Goal: Task Accomplishment & Management: Complete application form

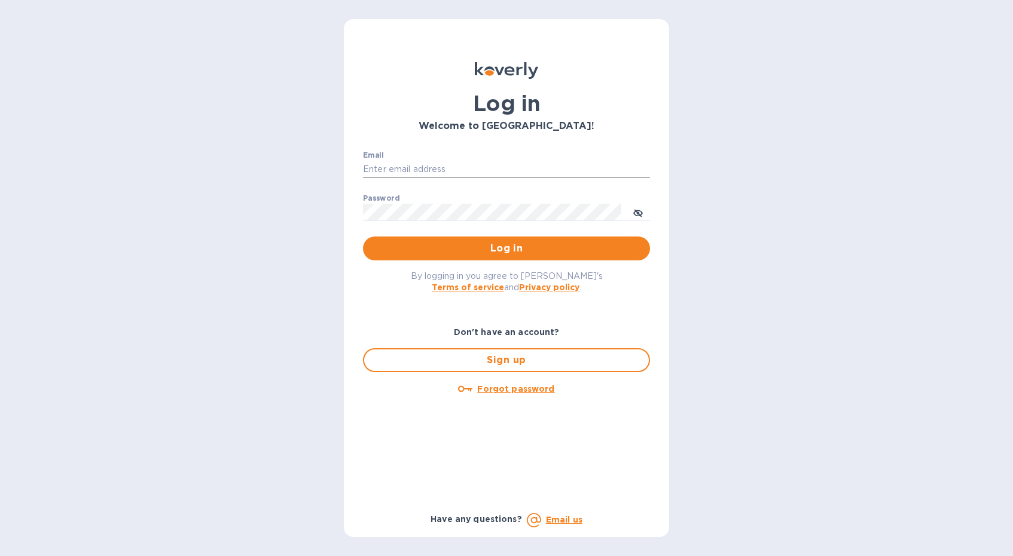
click at [427, 169] on input "Email" at bounding box center [506, 170] width 287 height 18
type input "luis.m.correia@nlcwines.com"
click at [500, 253] on span "Log in" at bounding box center [506, 248] width 268 height 14
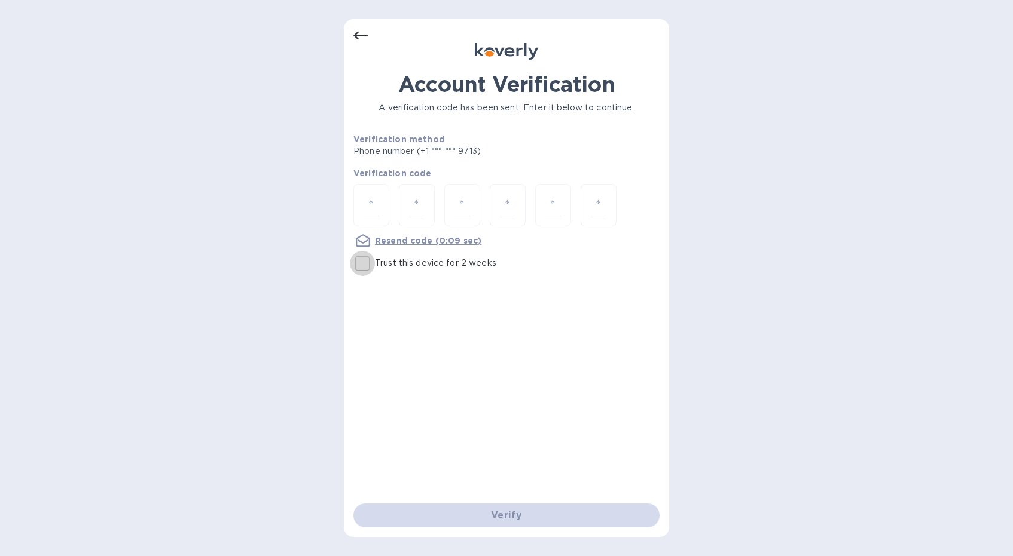
click at [361, 257] on input "Trust this device for 2 weeks" at bounding box center [362, 263] width 25 height 25
checkbox input "true"
click at [371, 203] on input "number" at bounding box center [371, 205] width 16 height 22
type input "5"
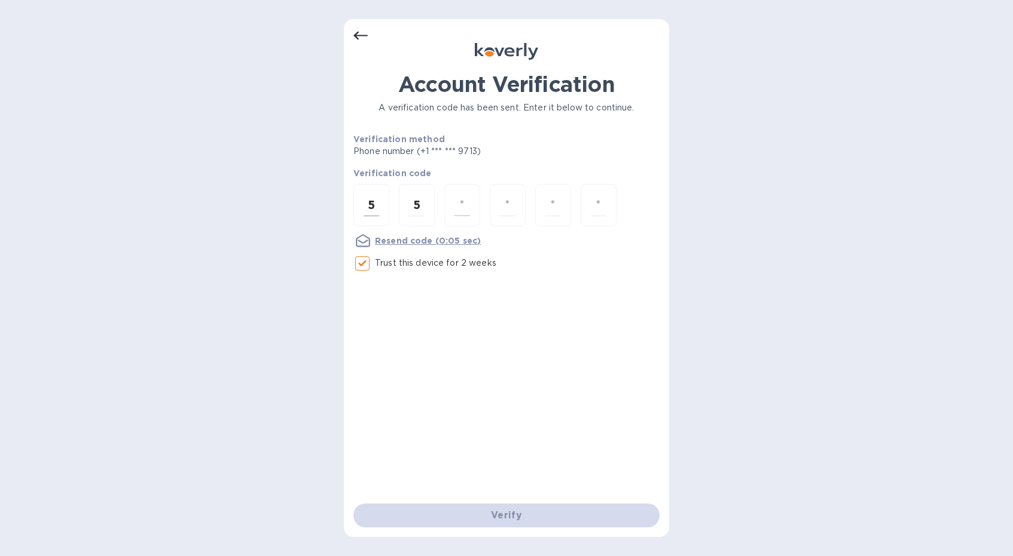
type input "1"
type input "8"
type input "3"
type input "2"
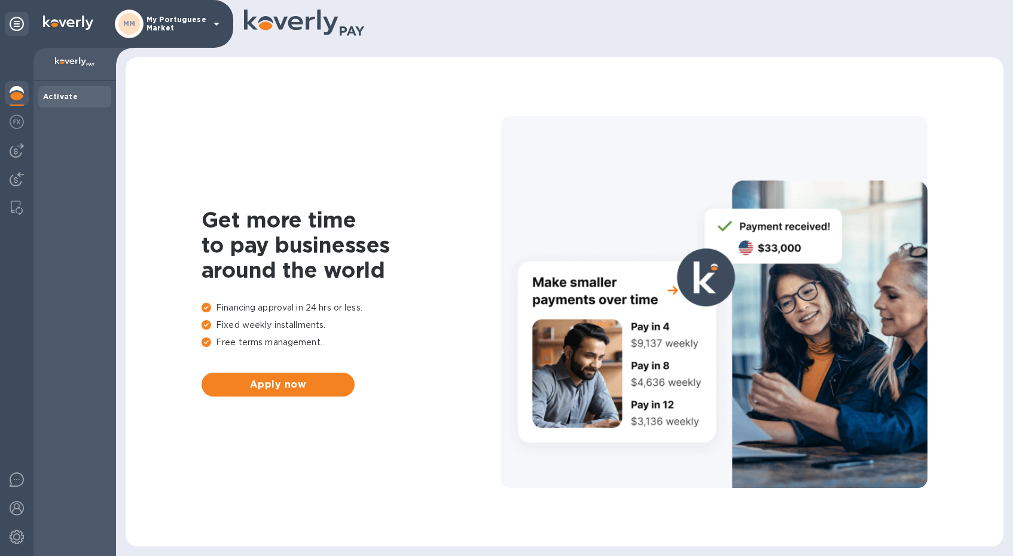
click at [218, 29] on icon at bounding box center [216, 24] width 14 height 14
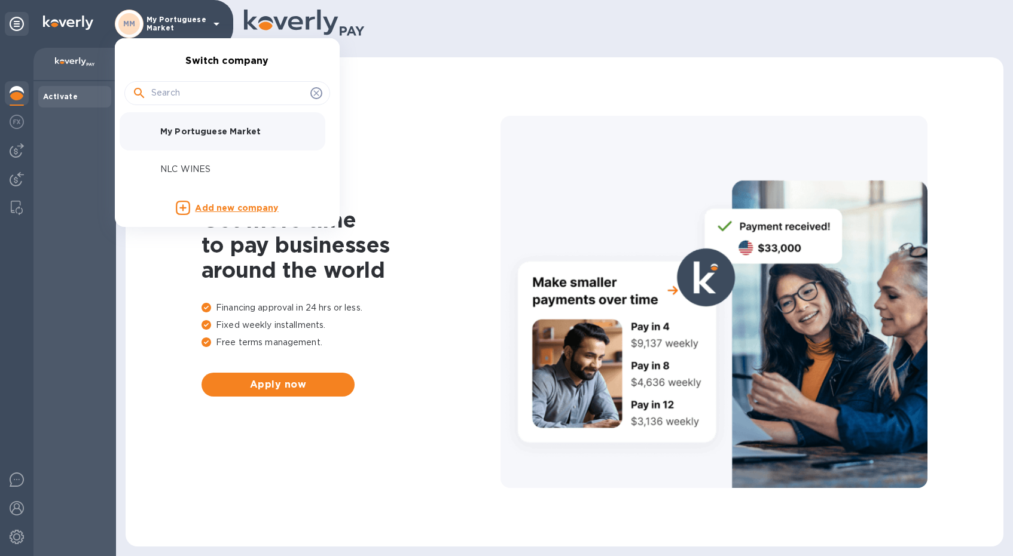
click at [195, 164] on p "NLC WINES" at bounding box center [235, 169] width 151 height 13
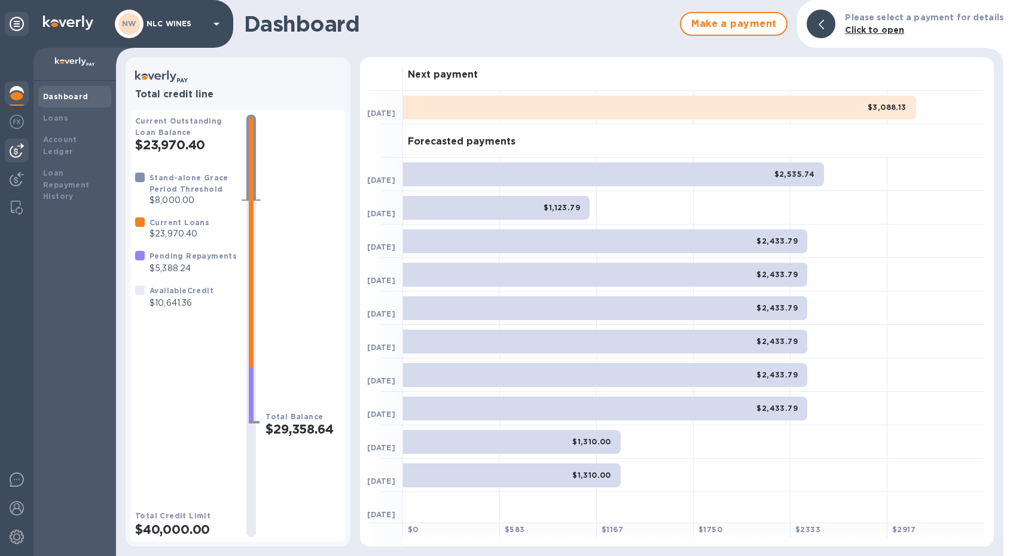
click at [20, 147] on img at bounding box center [17, 150] width 14 height 14
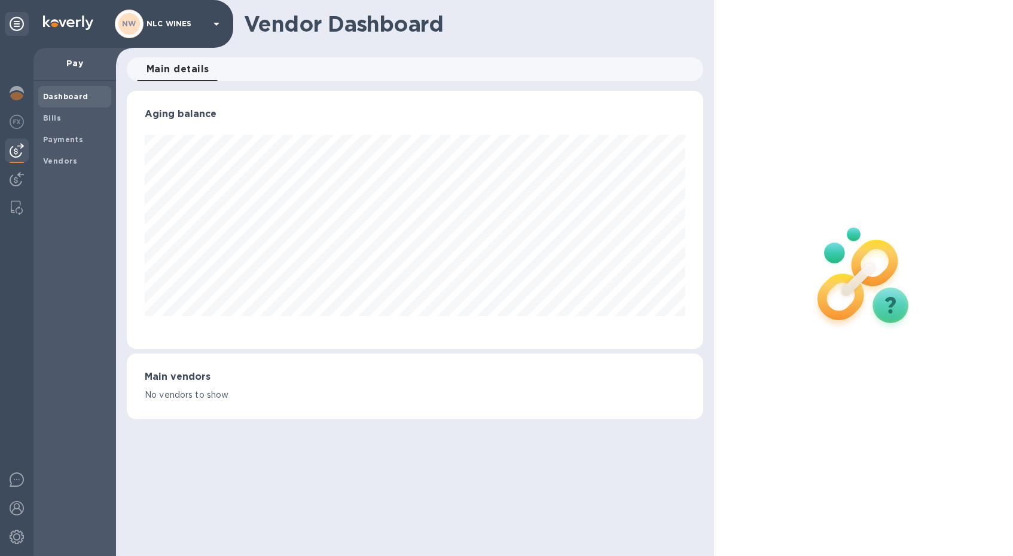
scroll to position [258, 576]
click at [79, 133] on div "Payments" at bounding box center [74, 140] width 73 height 22
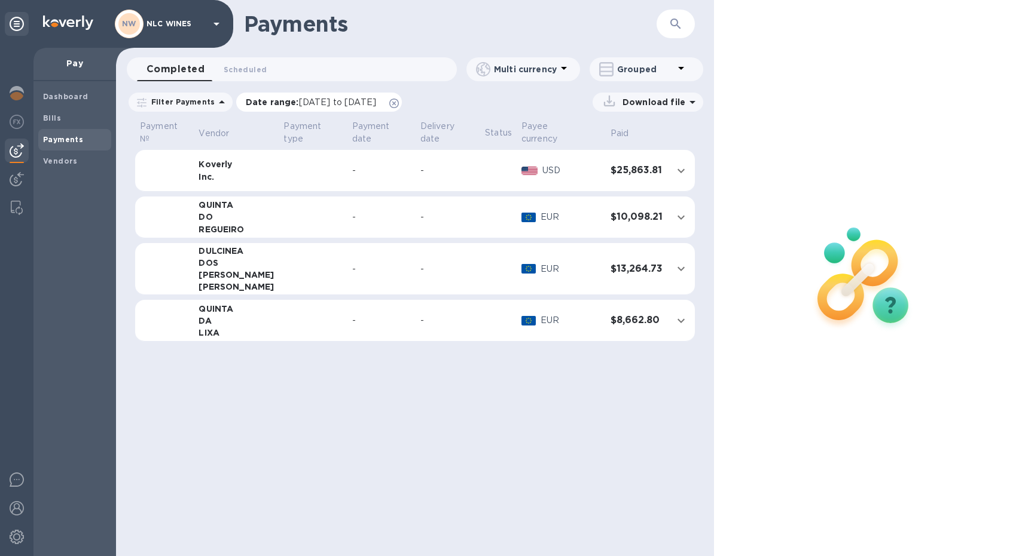
click at [399, 101] on icon at bounding box center [394, 104] width 10 height 10
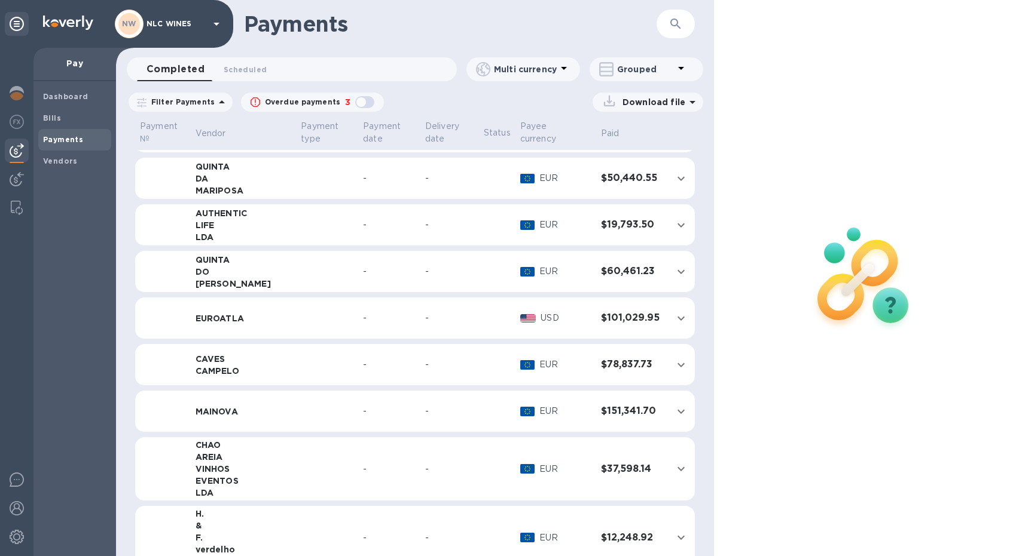
scroll to position [286, 0]
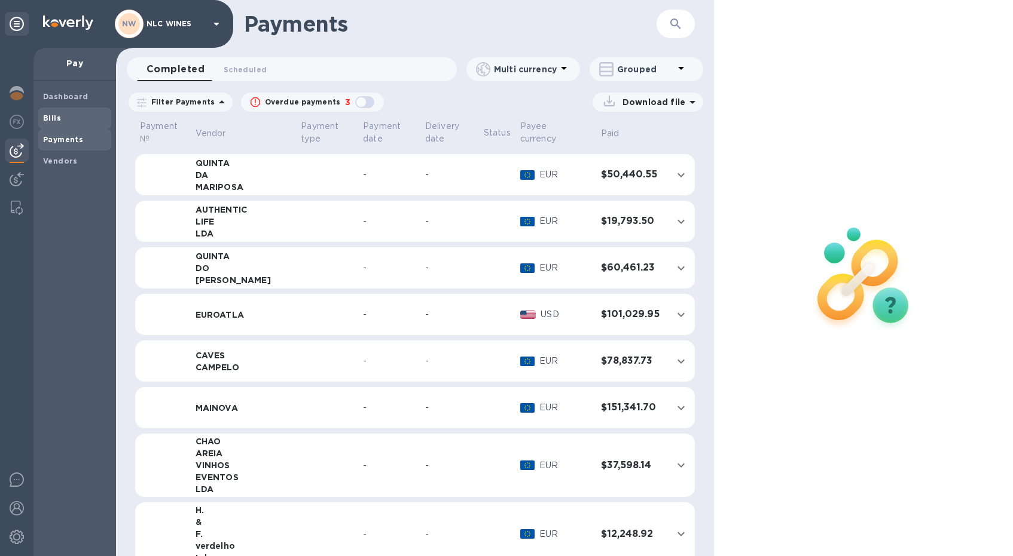
click at [56, 121] on b "Bills" at bounding box center [52, 118] width 18 height 9
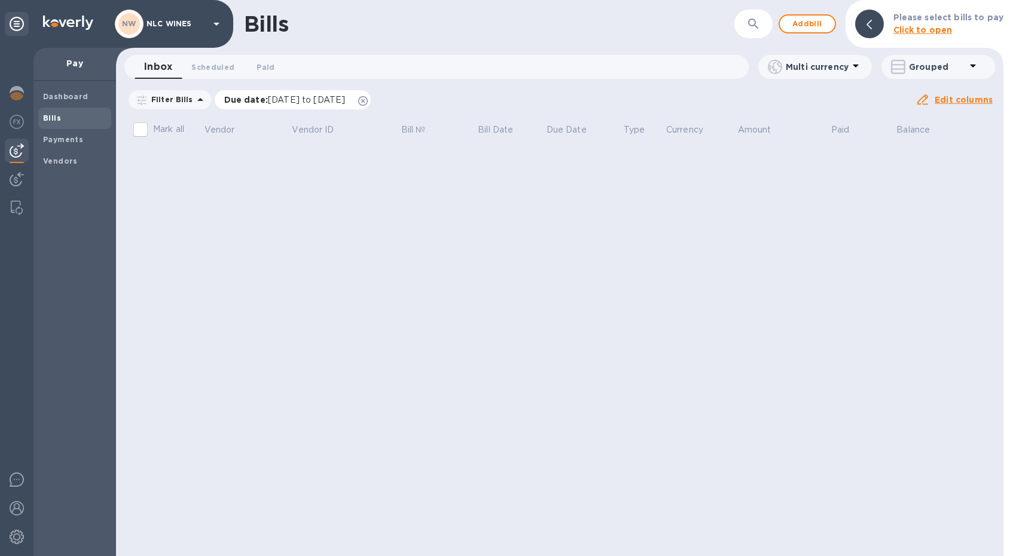
click at [368, 99] on icon at bounding box center [363, 101] width 10 height 10
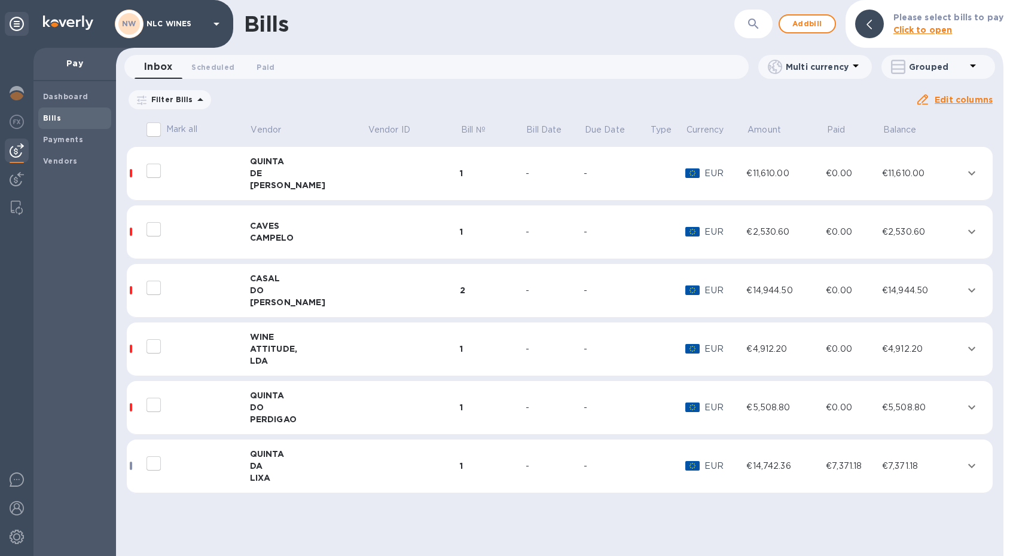
click at [61, 119] on span "Bills" at bounding box center [74, 118] width 63 height 12
click at [815, 21] on span "Add bill" at bounding box center [807, 24] width 36 height 14
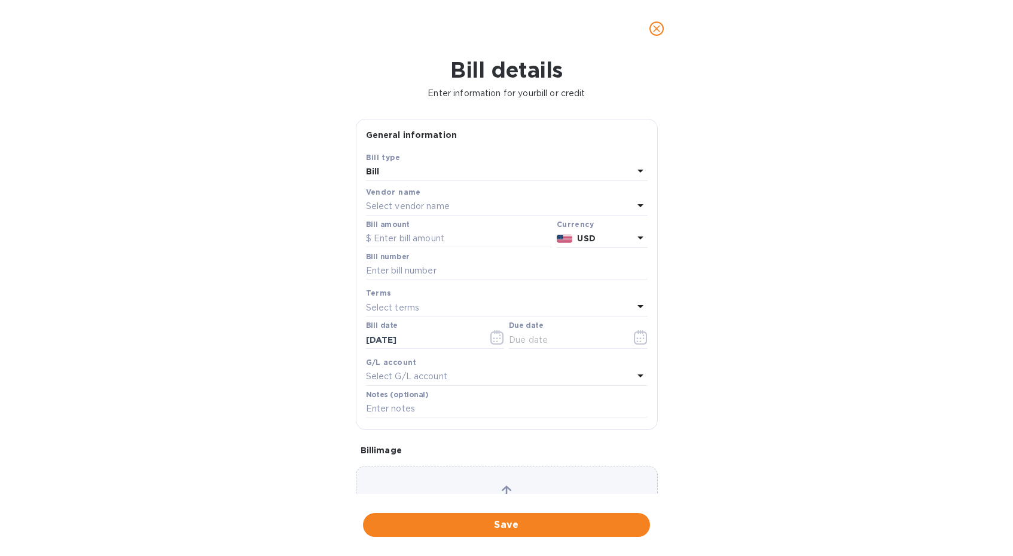
click at [427, 206] on p "Select vendor name" at bounding box center [408, 206] width 84 height 13
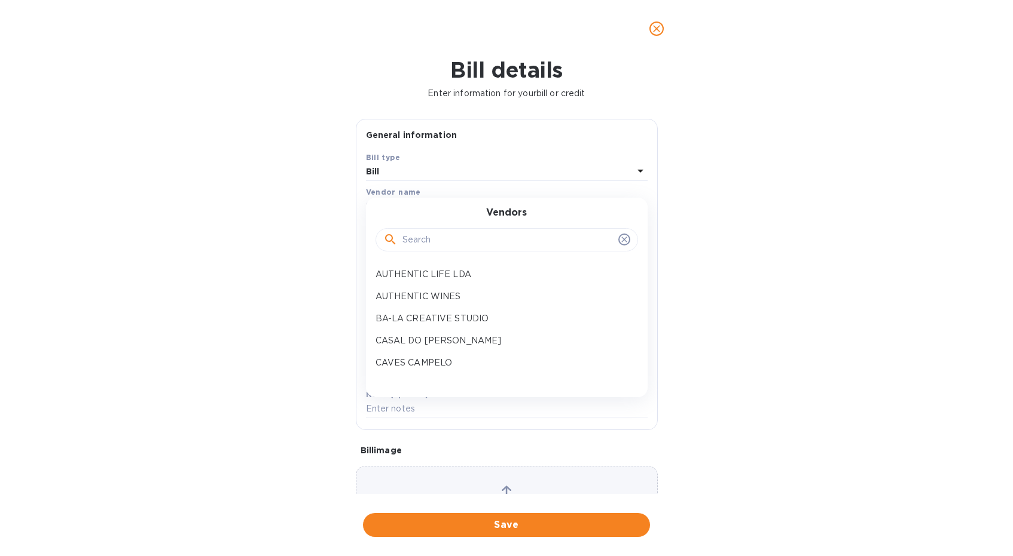
click at [429, 243] on input "text" at bounding box center [507, 240] width 211 height 18
type input "q"
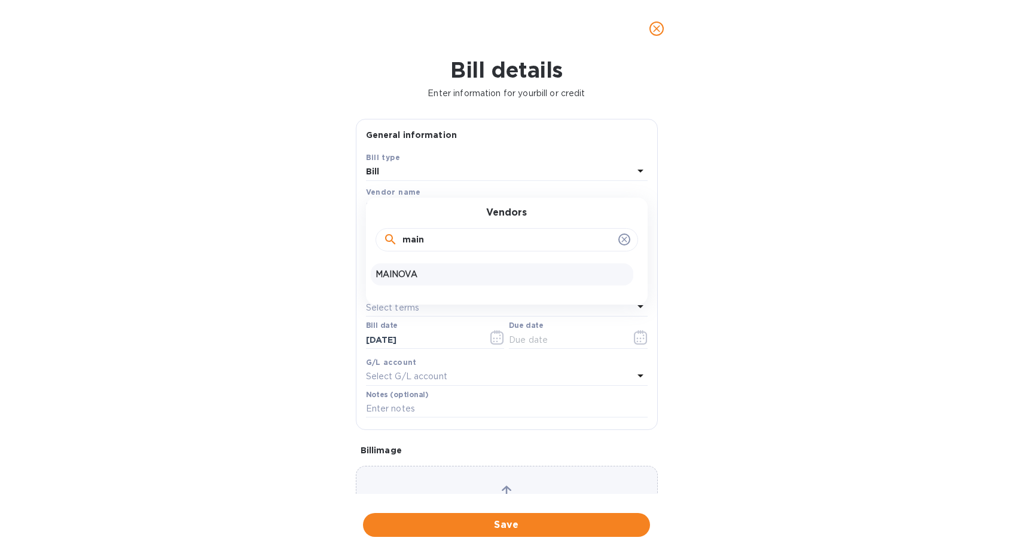
type input "main"
click at [405, 280] on p "MAINOVA" at bounding box center [501, 274] width 253 height 13
click at [414, 241] on input "text" at bounding box center [459, 239] width 186 height 18
type input "8,091.72"
click at [405, 268] on input "text" at bounding box center [507, 271] width 282 height 18
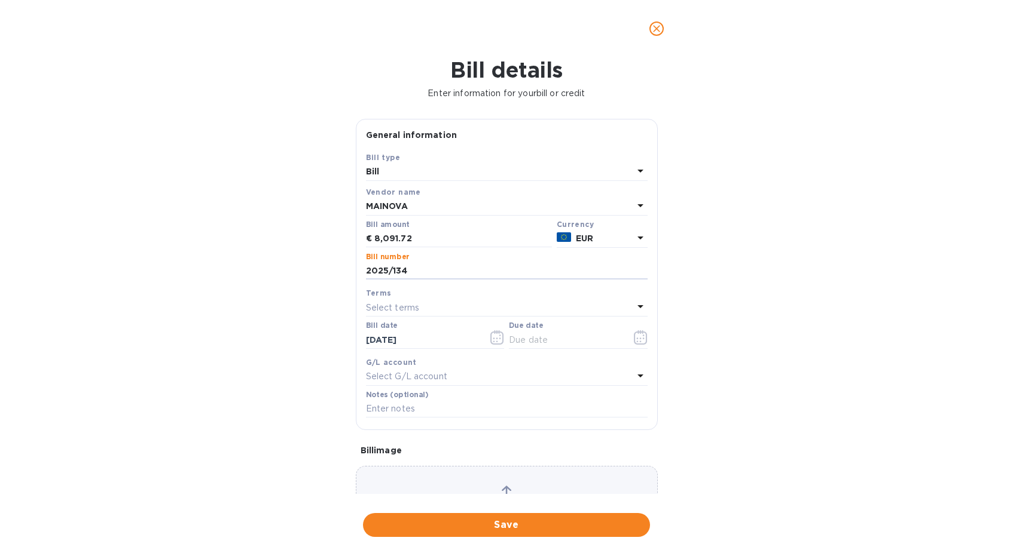
type input "2025/134"
click at [394, 315] on div "Select terms" at bounding box center [499, 307] width 267 height 17
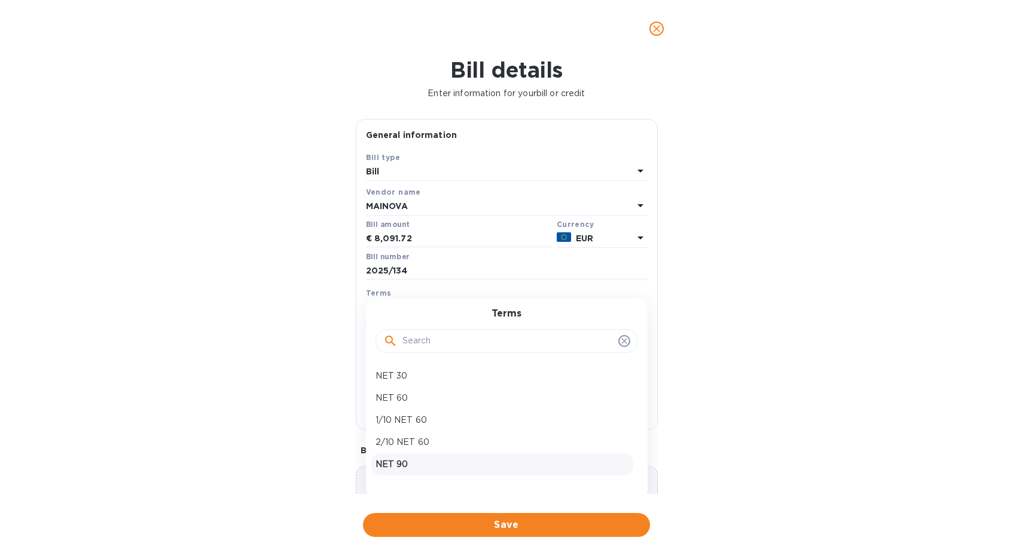
click at [414, 463] on p "NET 90" at bounding box center [501, 464] width 253 height 13
type input "[DATE]"
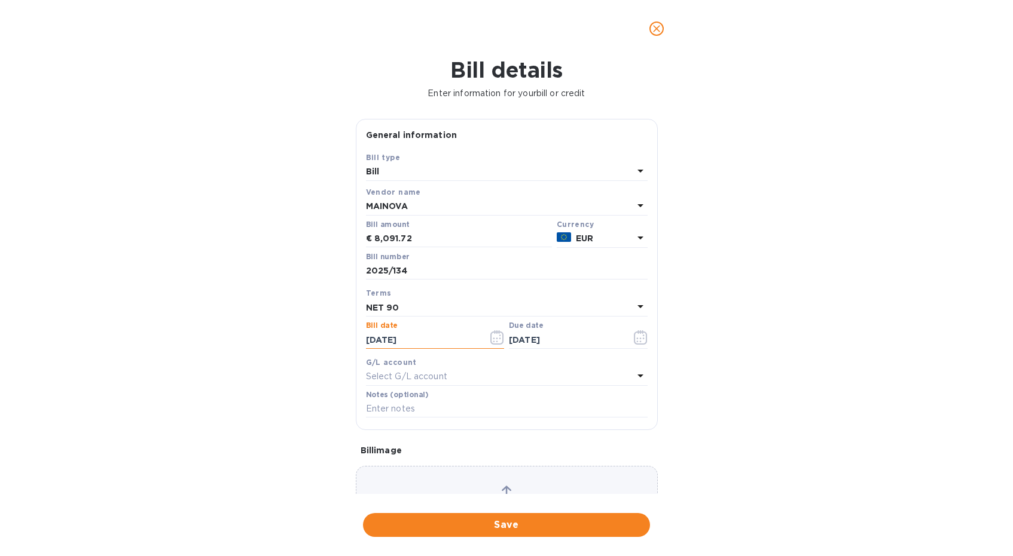
click at [453, 341] on input "[DATE]" at bounding box center [422, 340] width 113 height 18
type input "0_/__/____"
type input "[DATE]"
click at [567, 314] on div "Select terms" at bounding box center [499, 307] width 267 height 17
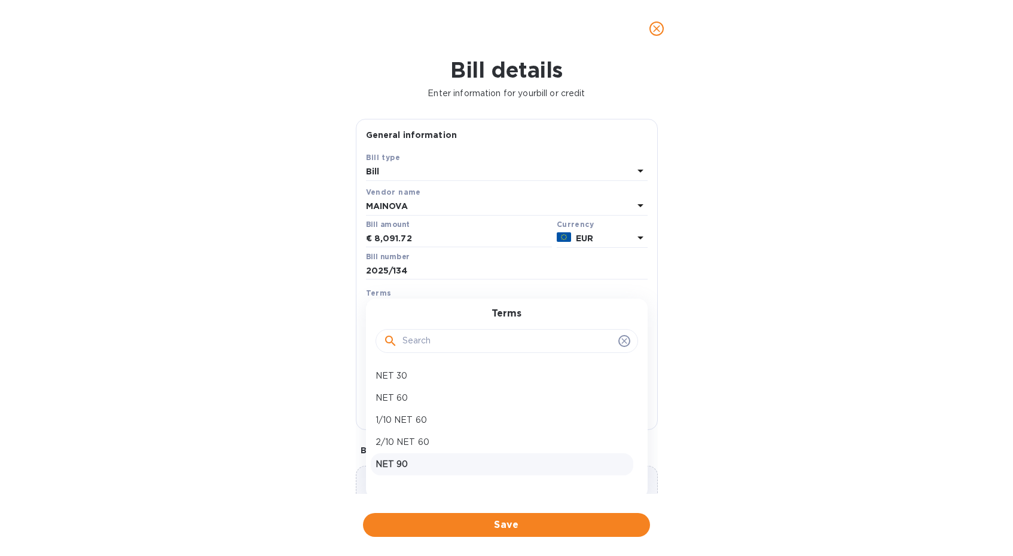
click at [430, 461] on p "NET 90" at bounding box center [501, 464] width 253 height 13
type input "[DATE]"
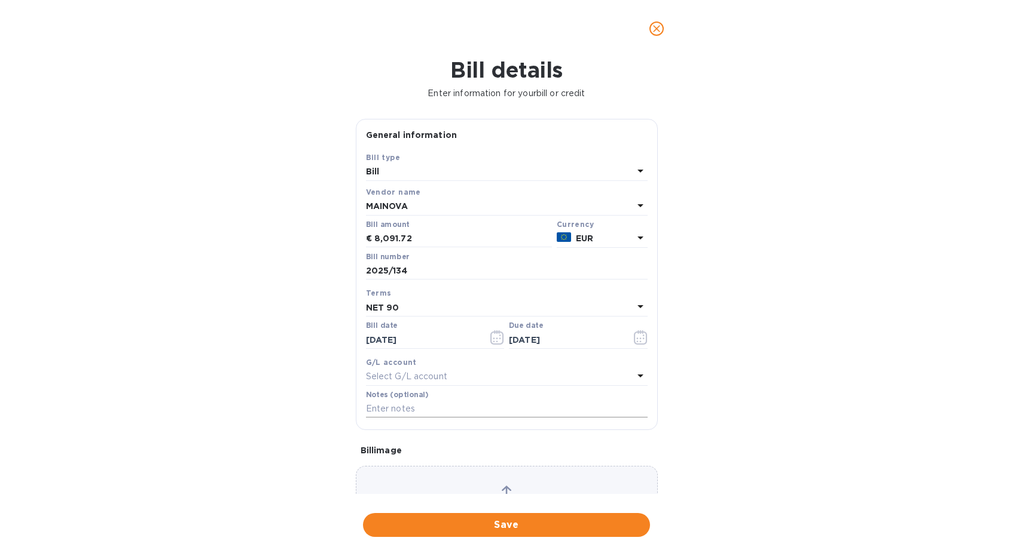
scroll to position [74, 0]
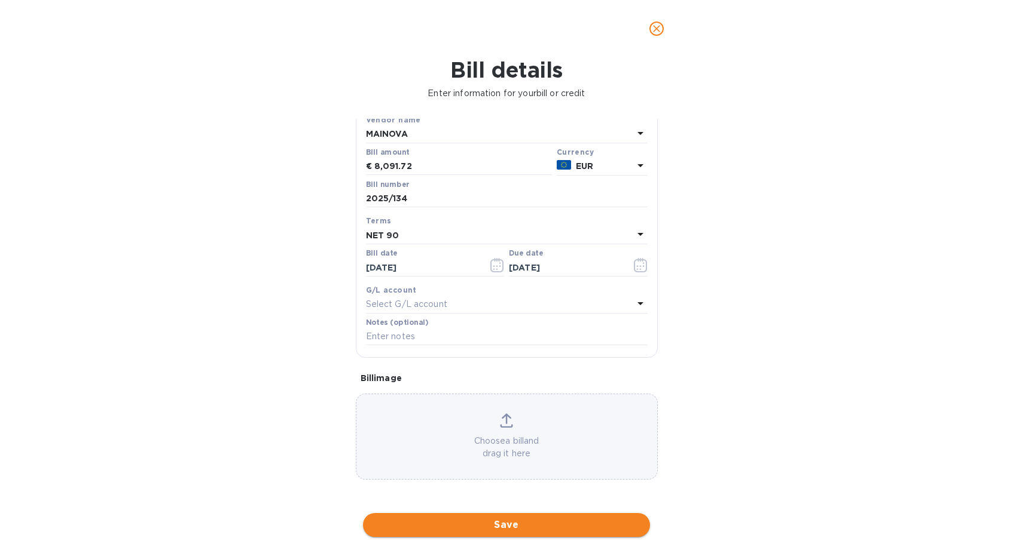
click at [512, 522] on span "Save" at bounding box center [506, 525] width 268 height 14
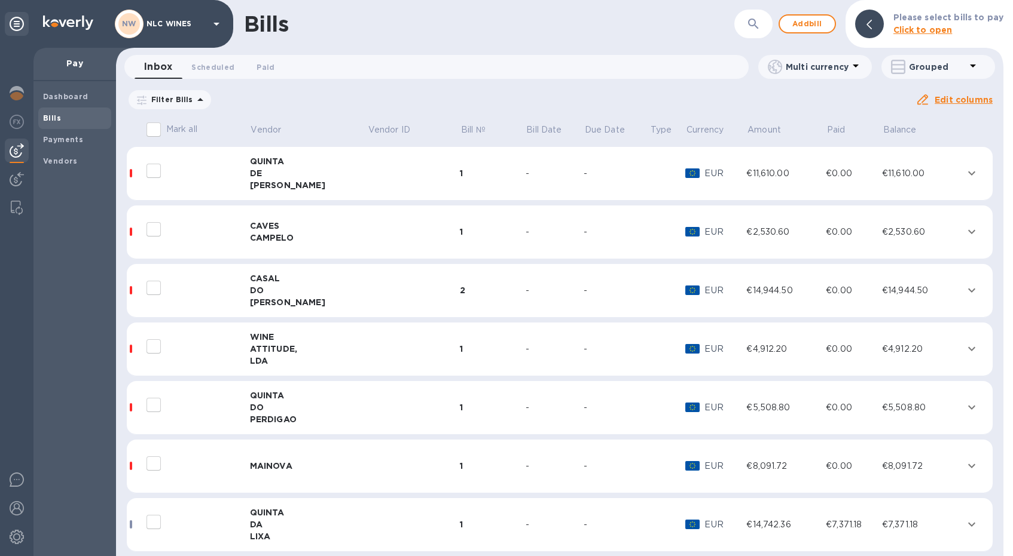
scroll to position [11, 0]
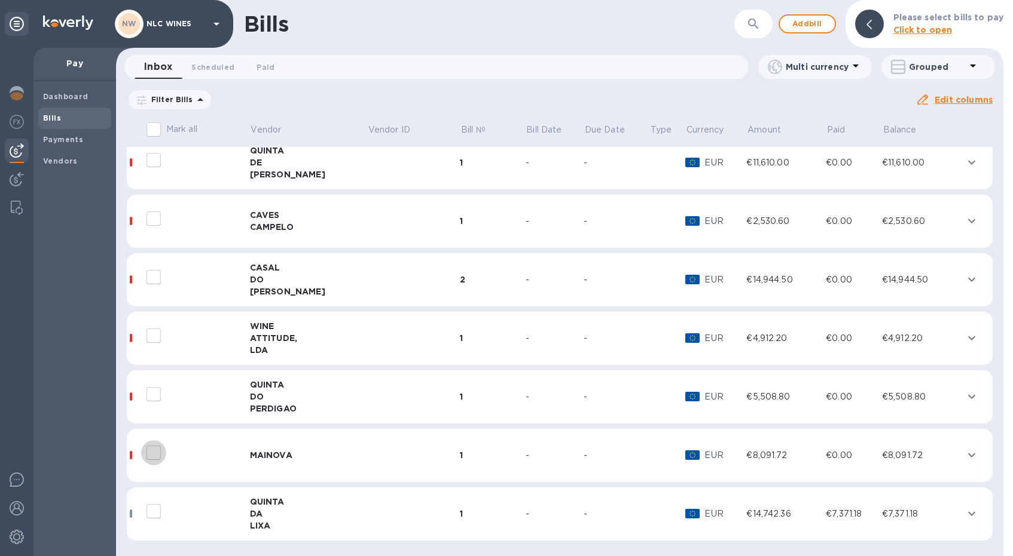
click at [160, 449] on input "decorative checkbox" at bounding box center [153, 453] width 25 height 25
click at [151, 455] on input "decorative checkbox" at bounding box center [153, 453] width 25 height 25
click at [154, 451] on input "decorative checkbox" at bounding box center [153, 453] width 25 height 25
click at [264, 452] on div "MAINOVA" at bounding box center [308, 456] width 117 height 12
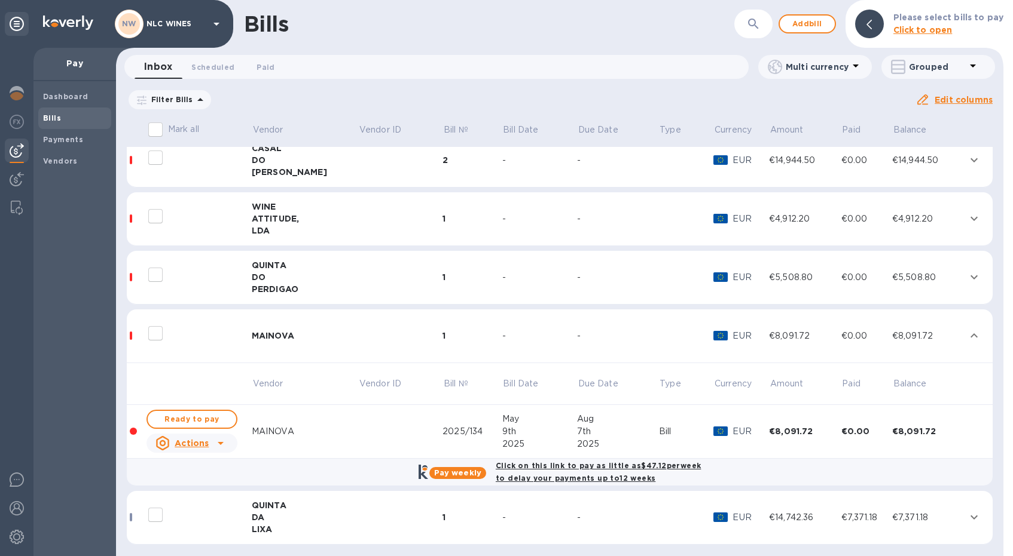
scroll to position [132, 0]
click at [217, 415] on span "Ready to pay" at bounding box center [191, 418] width 69 height 14
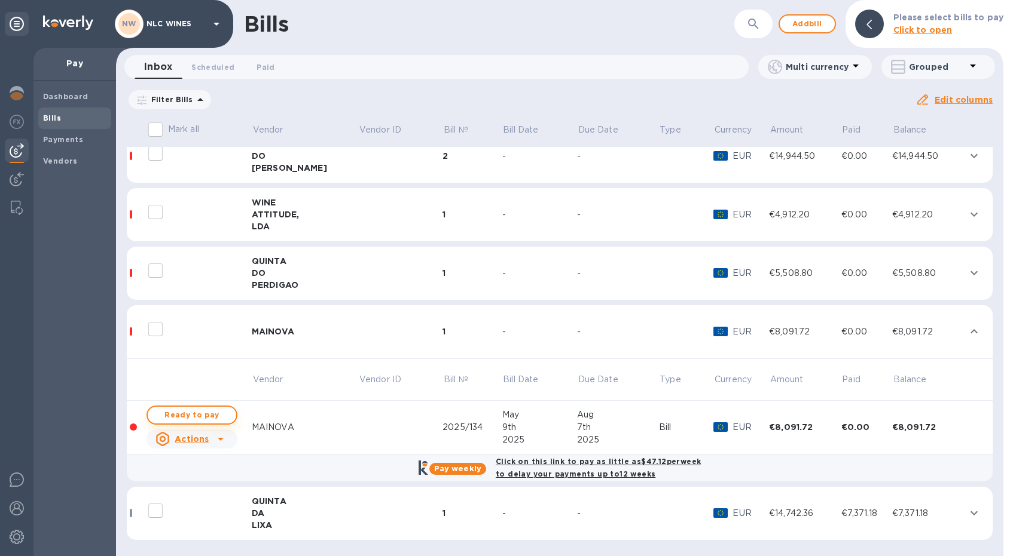
click at [216, 417] on span "Ready to pay" at bounding box center [191, 415] width 69 height 14
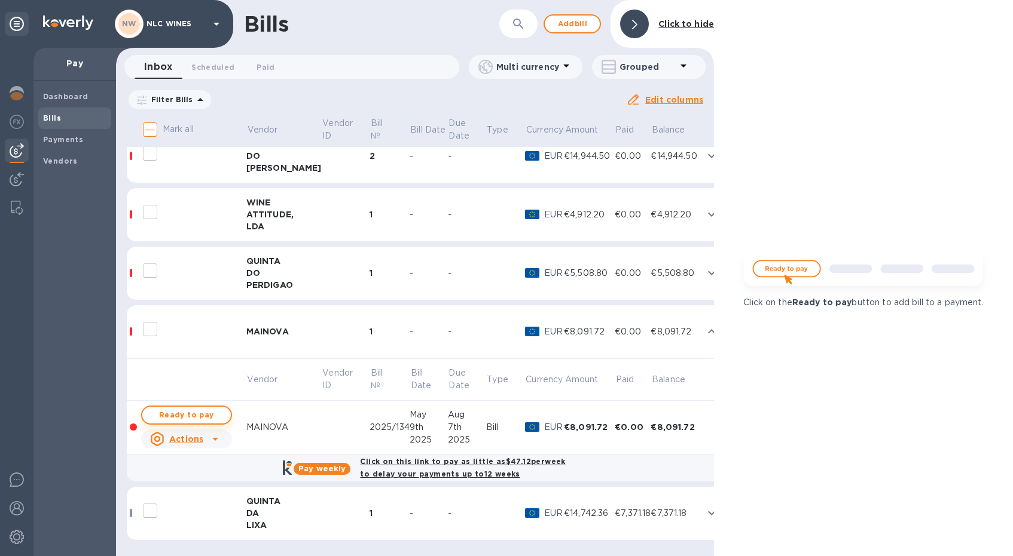
checkbox input "true"
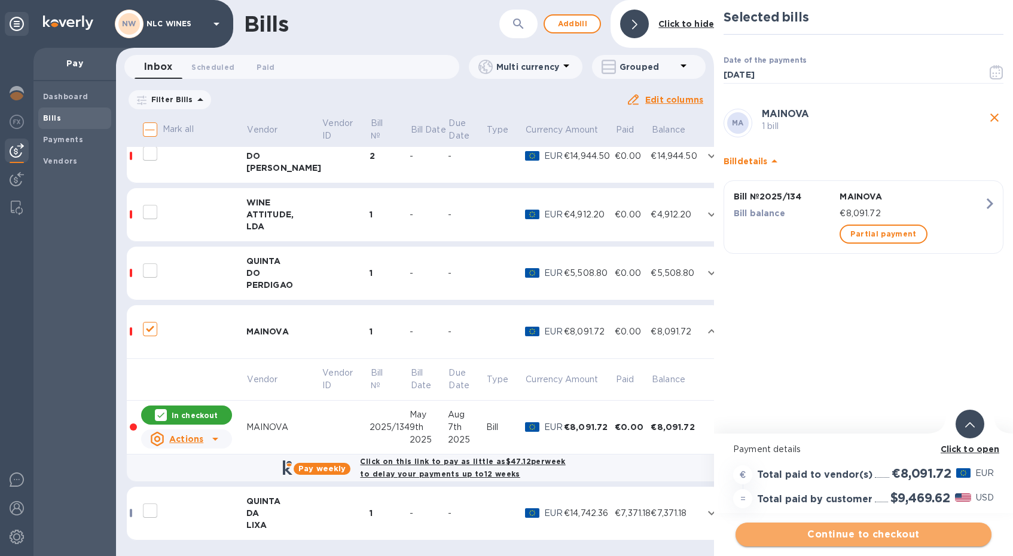
click at [853, 533] on span "Continue to checkout" at bounding box center [863, 535] width 237 height 14
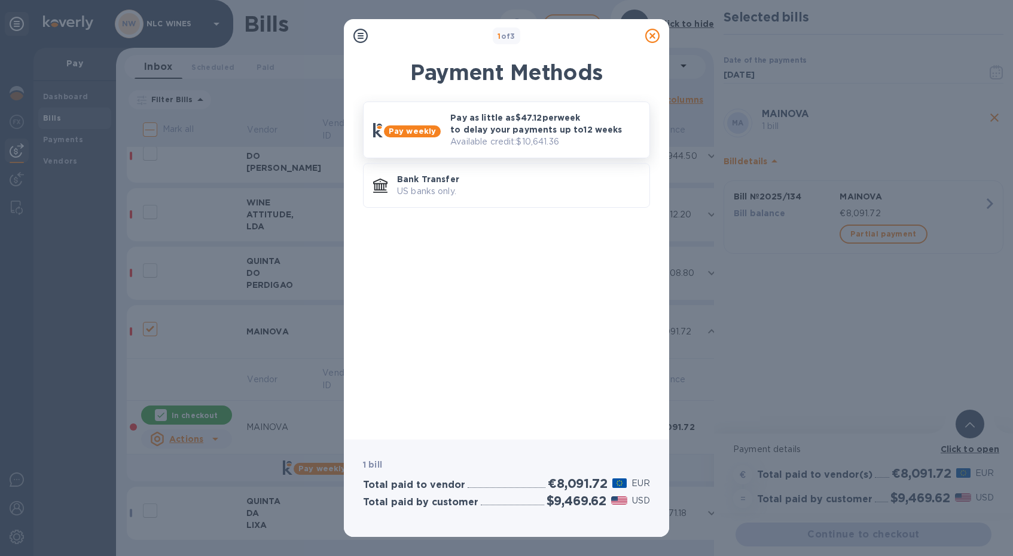
click at [516, 137] on p "Available credit: $10,641.36" at bounding box center [544, 142] width 189 height 13
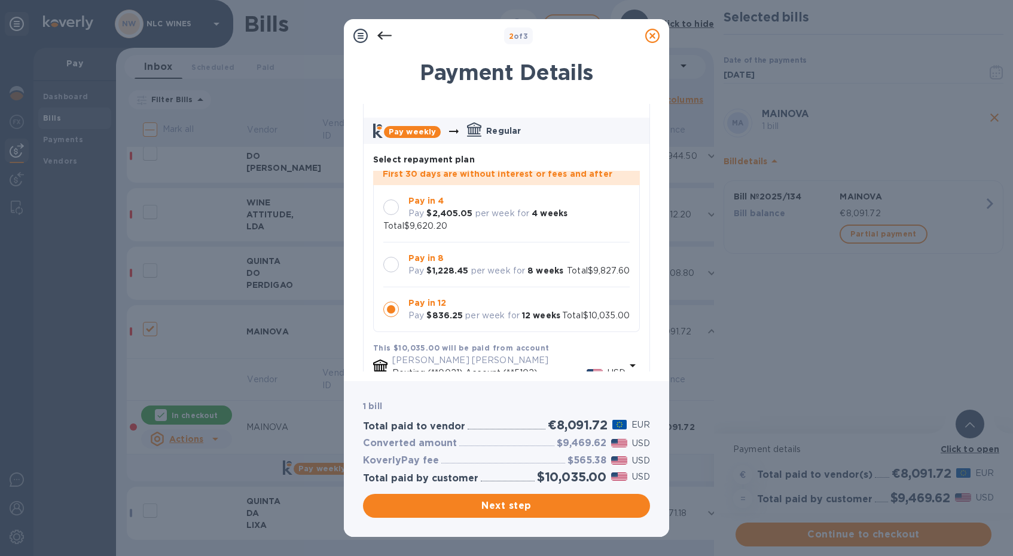
scroll to position [41, 0]
click at [394, 255] on div at bounding box center [391, 263] width 16 height 16
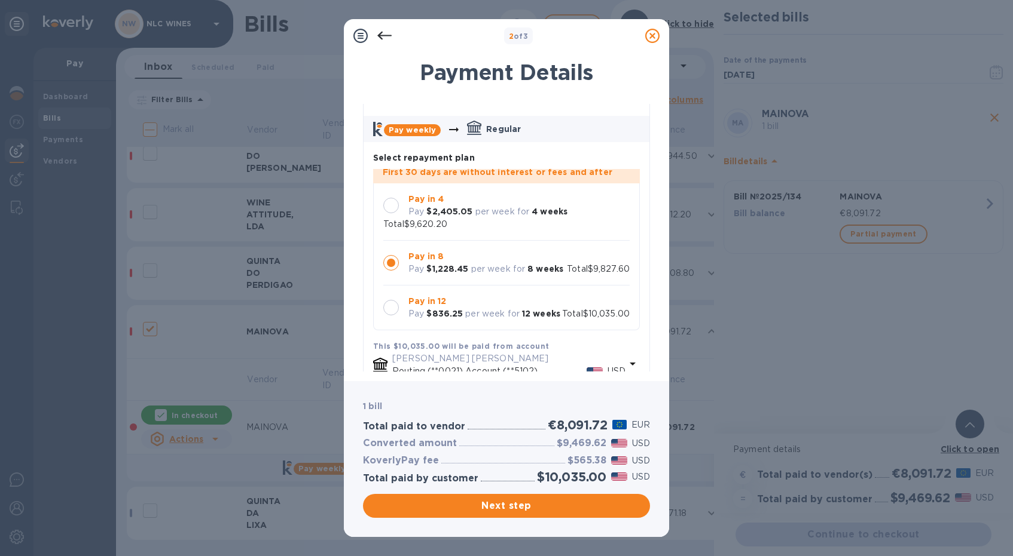
scroll to position [15, 0]
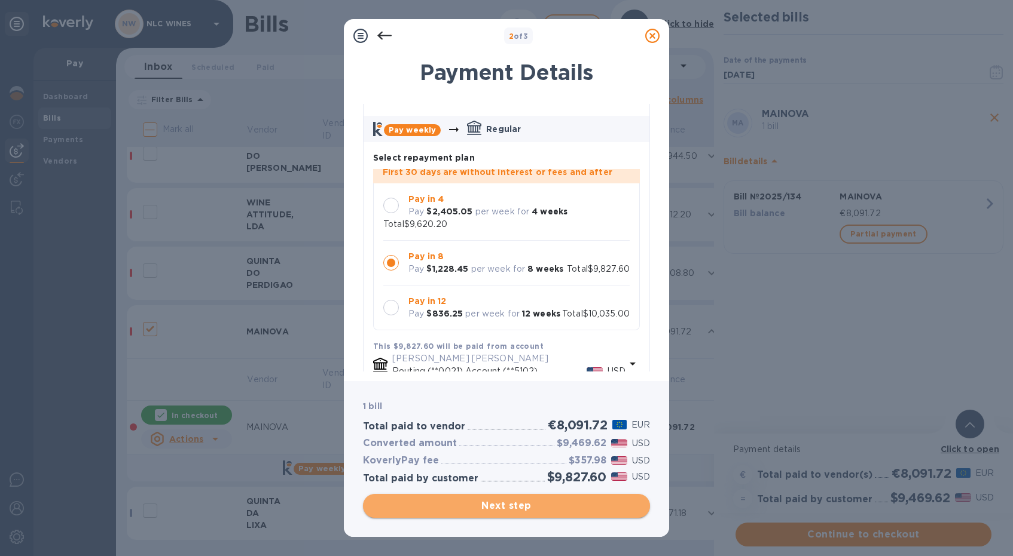
click at [502, 507] on span "Next step" at bounding box center [506, 506] width 268 height 14
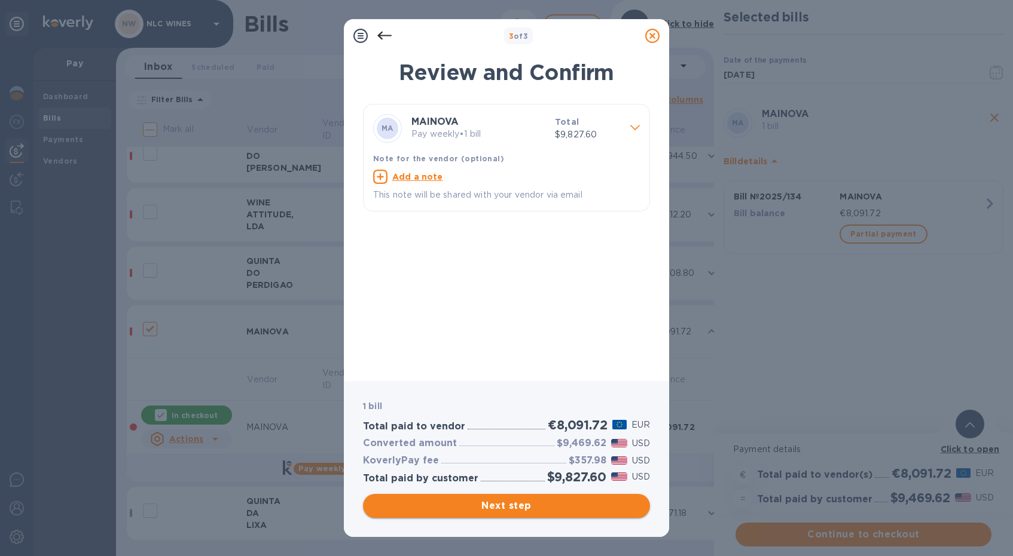
click at [502, 507] on span "Next step" at bounding box center [506, 506] width 268 height 14
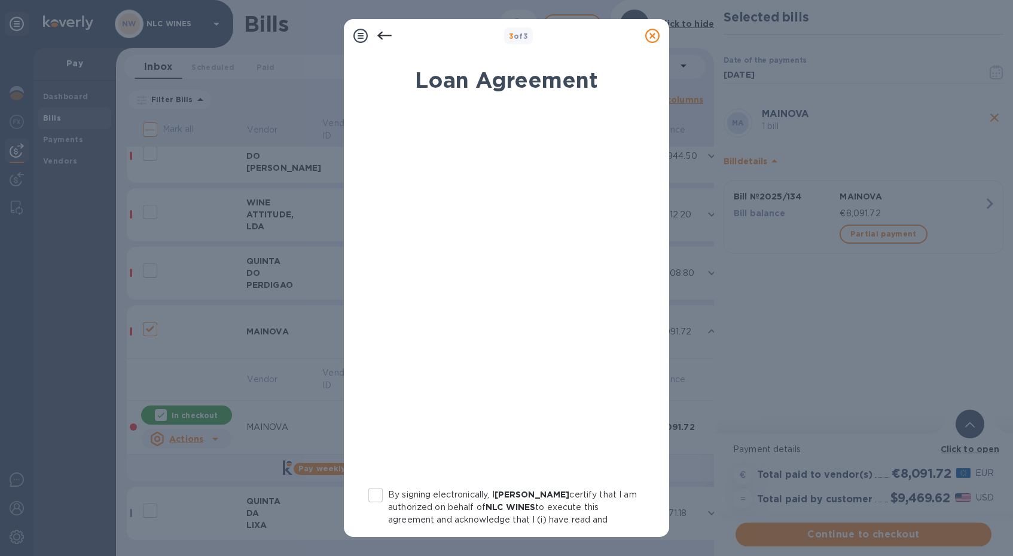
click at [375, 491] on input "By signing electronically, I [PERSON_NAME] certify that I am authorized on beha…" at bounding box center [375, 495] width 25 height 25
checkbox input "true"
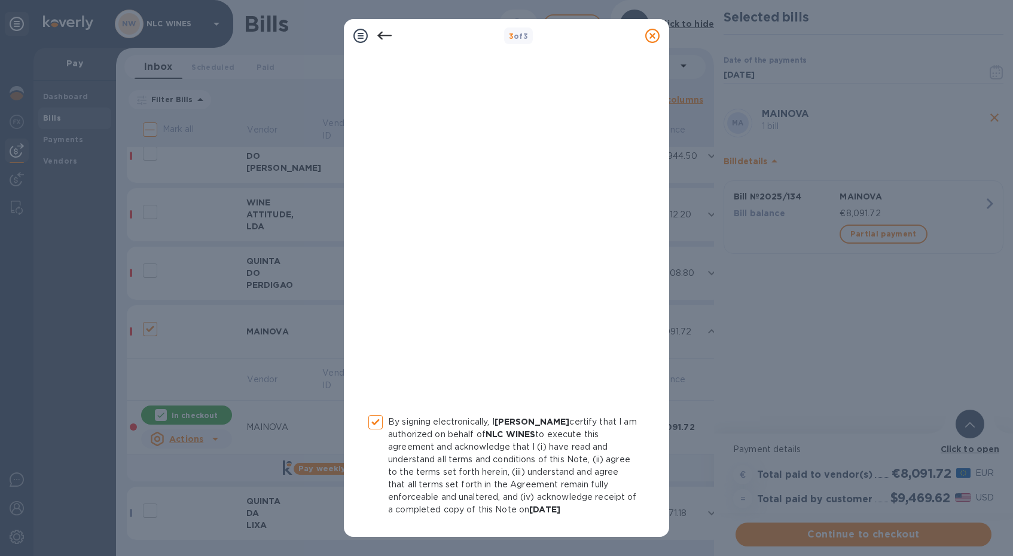
scroll to position [111, 0]
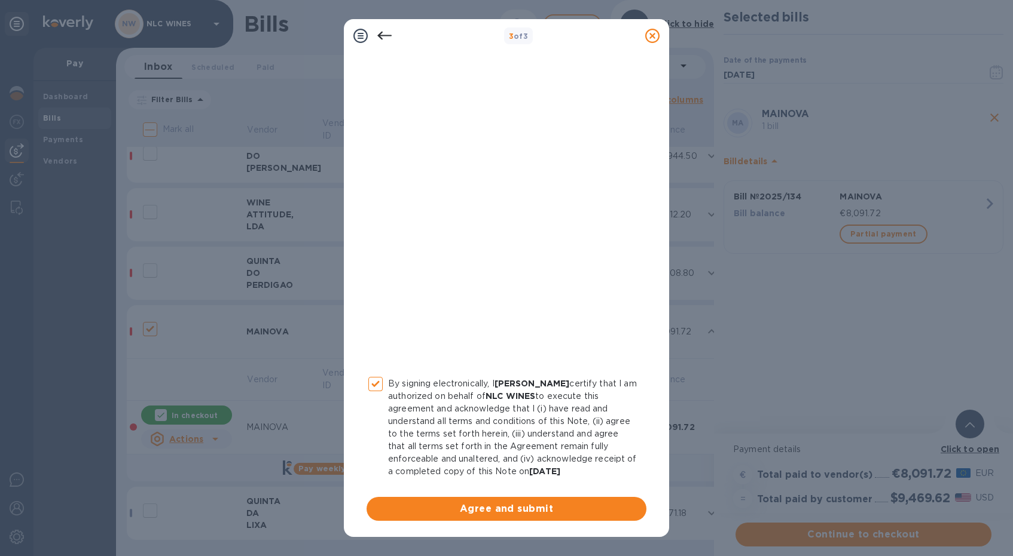
click at [481, 502] on span "Agree and submit" at bounding box center [506, 509] width 261 height 14
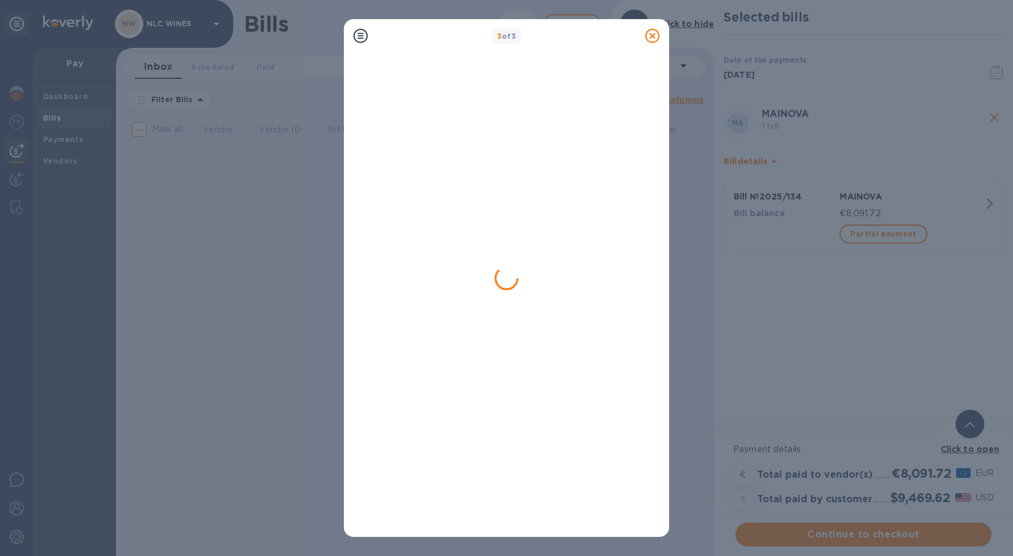
scroll to position [0, 0]
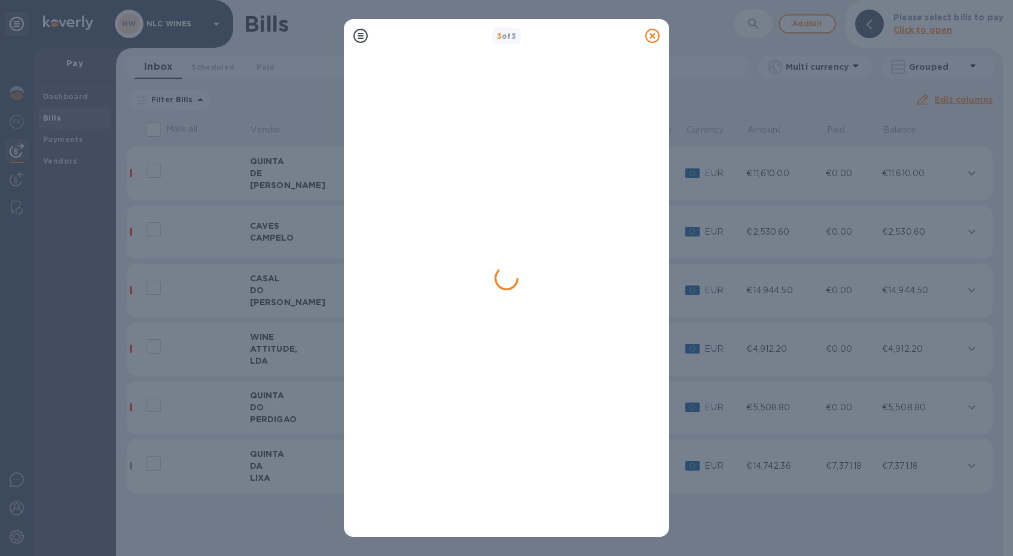
drag, startPoint x: 656, startPoint y: 36, endPoint x: 700, endPoint y: 38, distance: 43.7
click at [700, 38] on div "3 of 3" at bounding box center [506, 278] width 1013 height 556
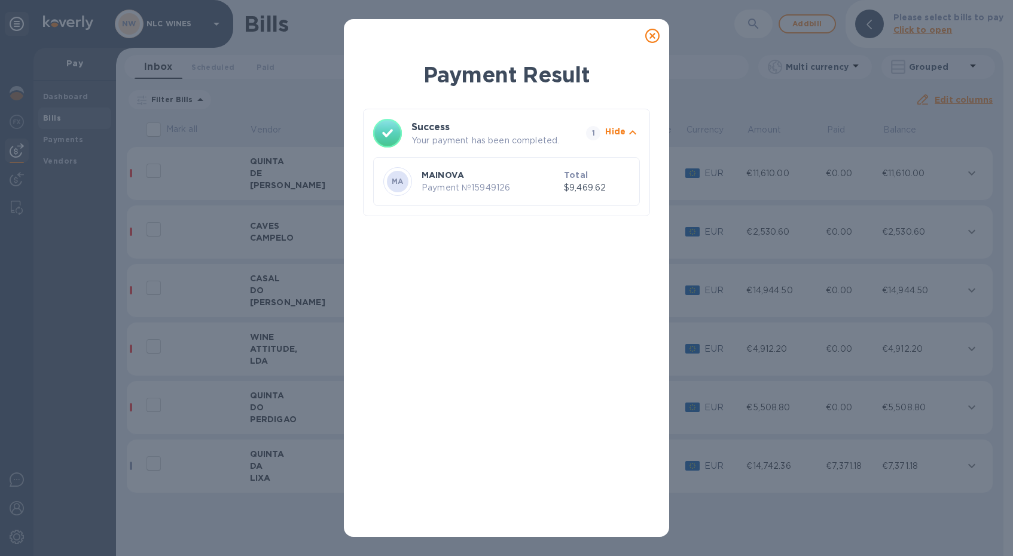
click at [475, 188] on p "Payment № 15949126" at bounding box center [489, 188] width 137 height 13
click at [635, 134] on icon "button" at bounding box center [632, 133] width 14 height 14
click at [652, 36] on icon at bounding box center [652, 36] width 14 height 14
